Goal: Information Seeking & Learning: Learn about a topic

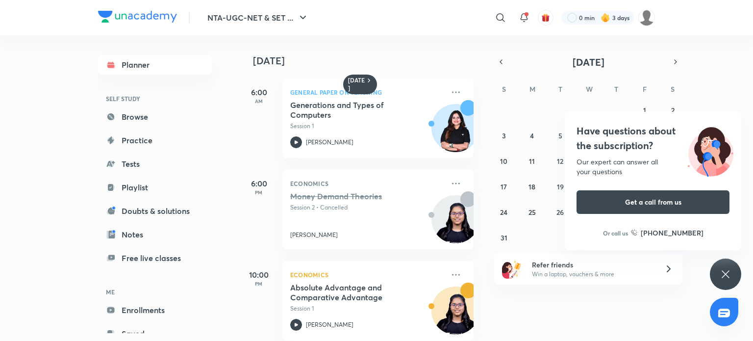
click at [732, 274] on div "Have questions about the subscription? Our expert can answer all your questions…" at bounding box center [725, 273] width 31 height 31
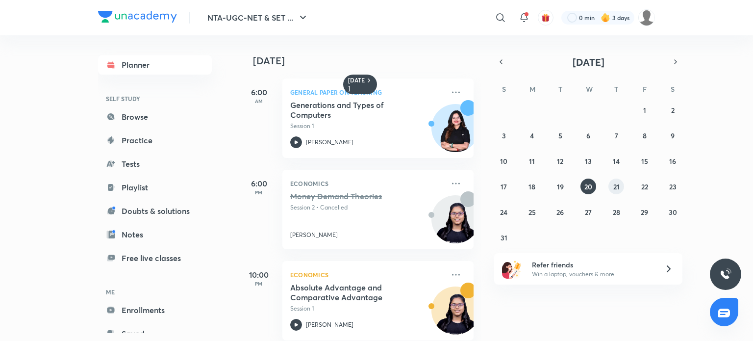
click at [617, 191] on button "21" at bounding box center [616, 186] width 16 height 16
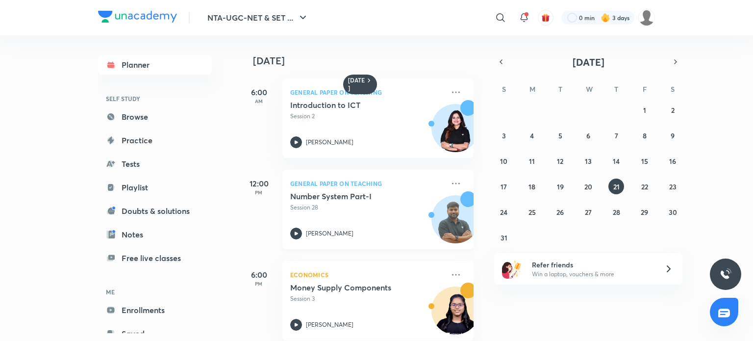
scroll to position [106, 0]
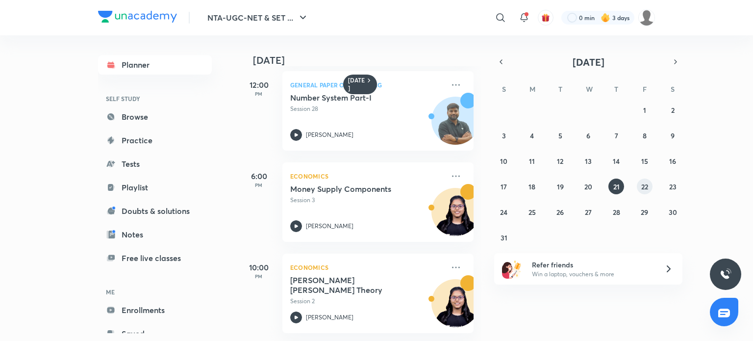
click at [636, 188] on div "27 28 29 30 31 1 2 3 4 5 6 7 8 9 10 11 12 13 14 15 16 17 18 19 20 21 22 23 24 2…" at bounding box center [588, 173] width 188 height 143
click at [644, 189] on abbr "22" at bounding box center [644, 186] width 7 height 9
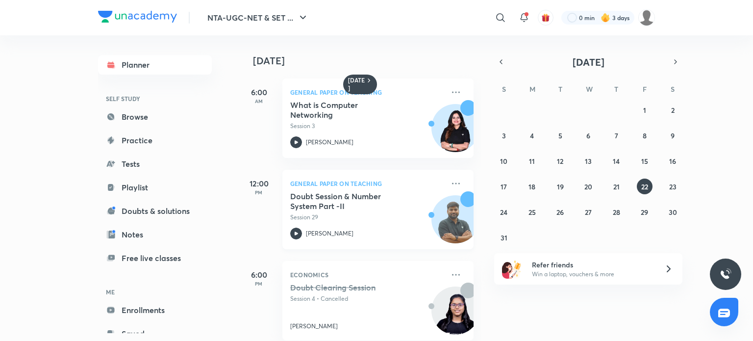
scroll to position [15, 0]
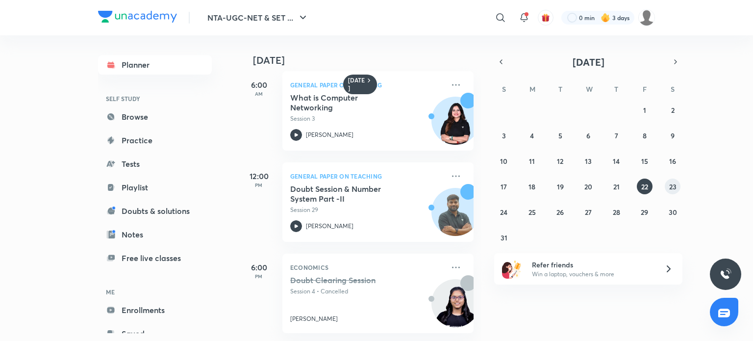
click at [675, 184] on abbr "23" at bounding box center [672, 186] width 7 height 9
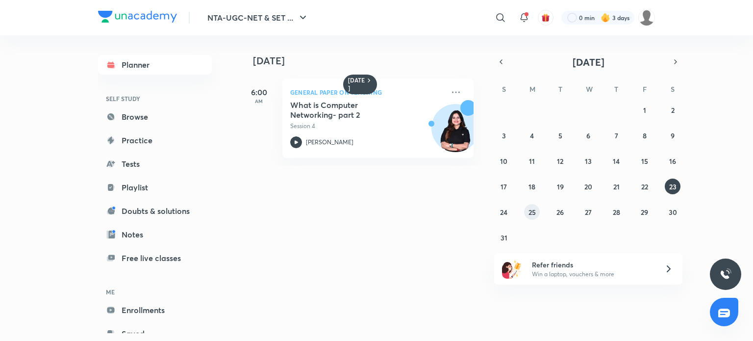
click at [527, 213] on button "25" at bounding box center [532, 212] width 16 height 16
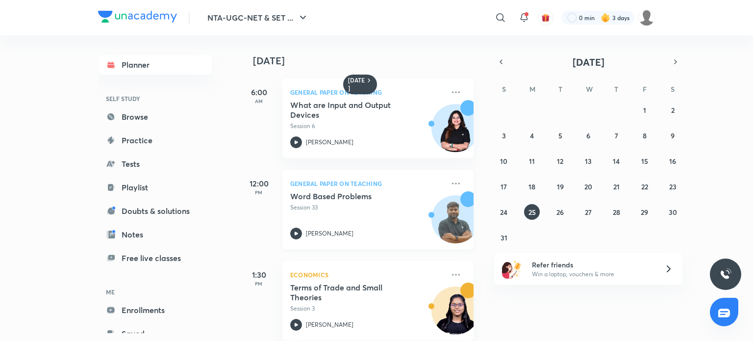
scroll to position [90, 0]
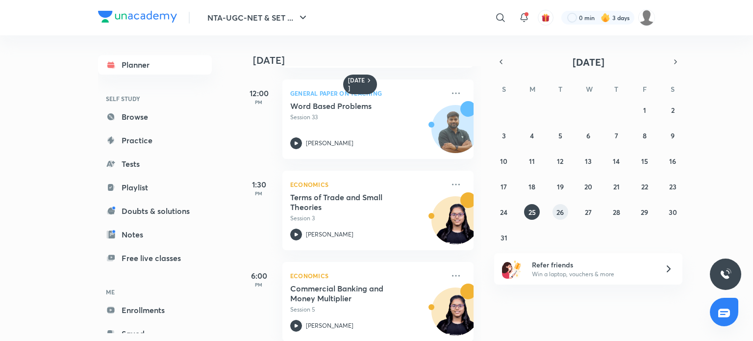
click at [557, 213] on abbr "26" at bounding box center [559, 211] width 7 height 9
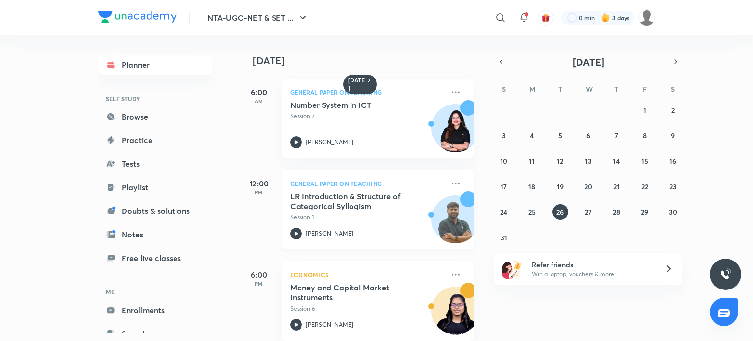
scroll to position [171, 0]
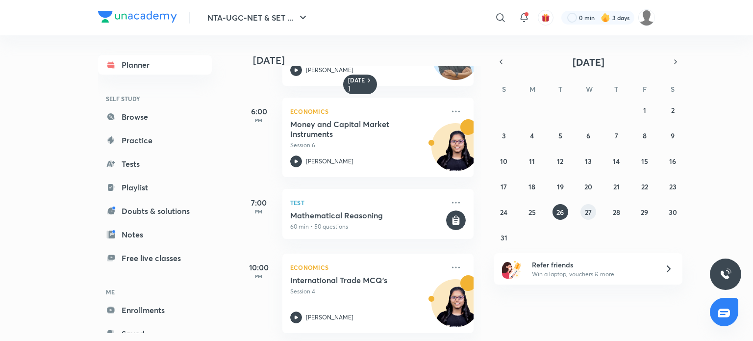
click at [586, 210] on abbr "27" at bounding box center [588, 211] width 7 height 9
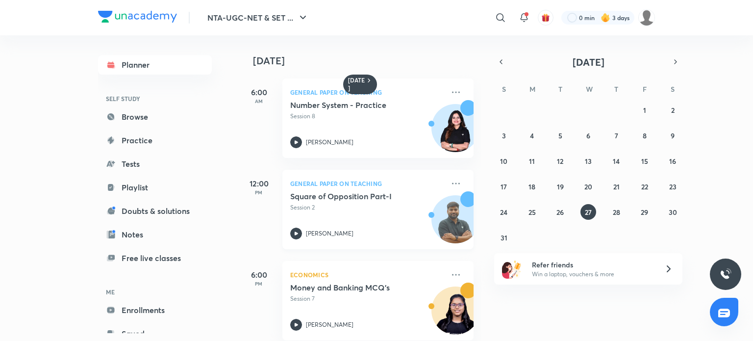
scroll to position [15, 0]
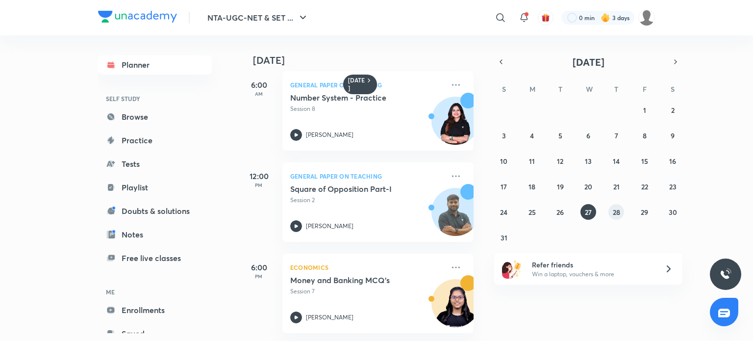
click at [613, 215] on abbr "28" at bounding box center [616, 211] width 7 height 9
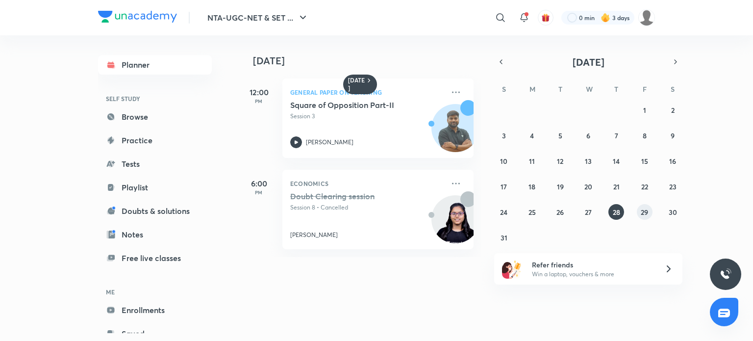
click at [637, 214] on button "29" at bounding box center [645, 212] width 16 height 16
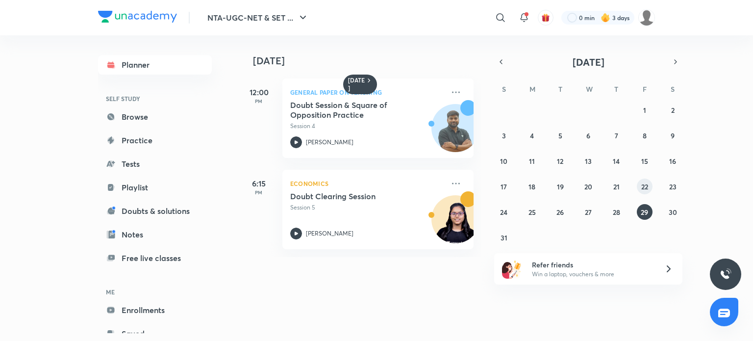
click at [644, 186] on abbr "22" at bounding box center [644, 186] width 7 height 9
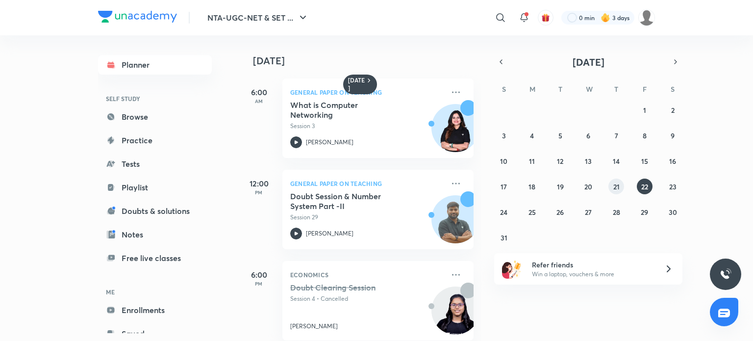
click at [618, 186] on abbr "21" at bounding box center [616, 186] width 6 height 9
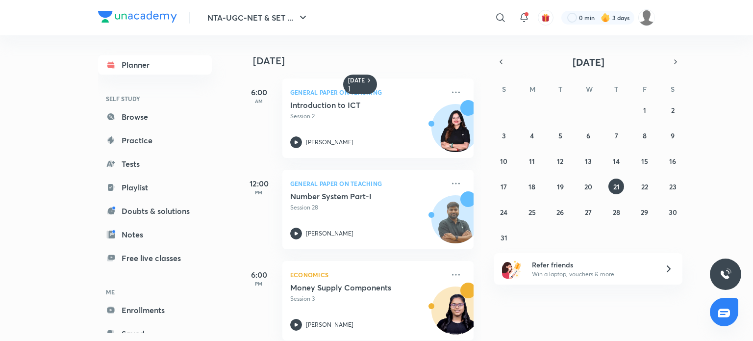
scroll to position [106, 0]
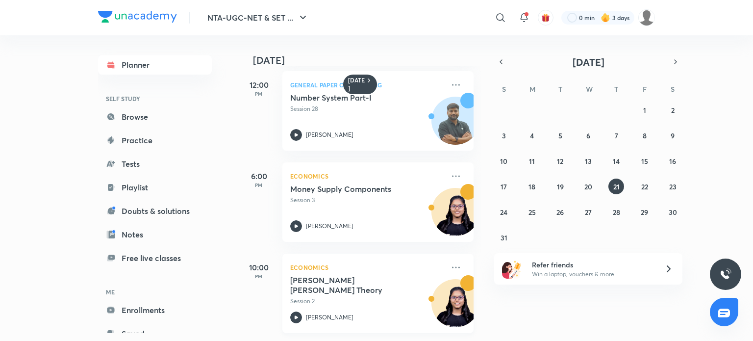
click at [388, 296] on div "[PERSON_NAME] [PERSON_NAME] Theory Session 2 [PERSON_NAME]" at bounding box center [367, 299] width 154 height 48
